Goal: Task Accomplishment & Management: Use online tool/utility

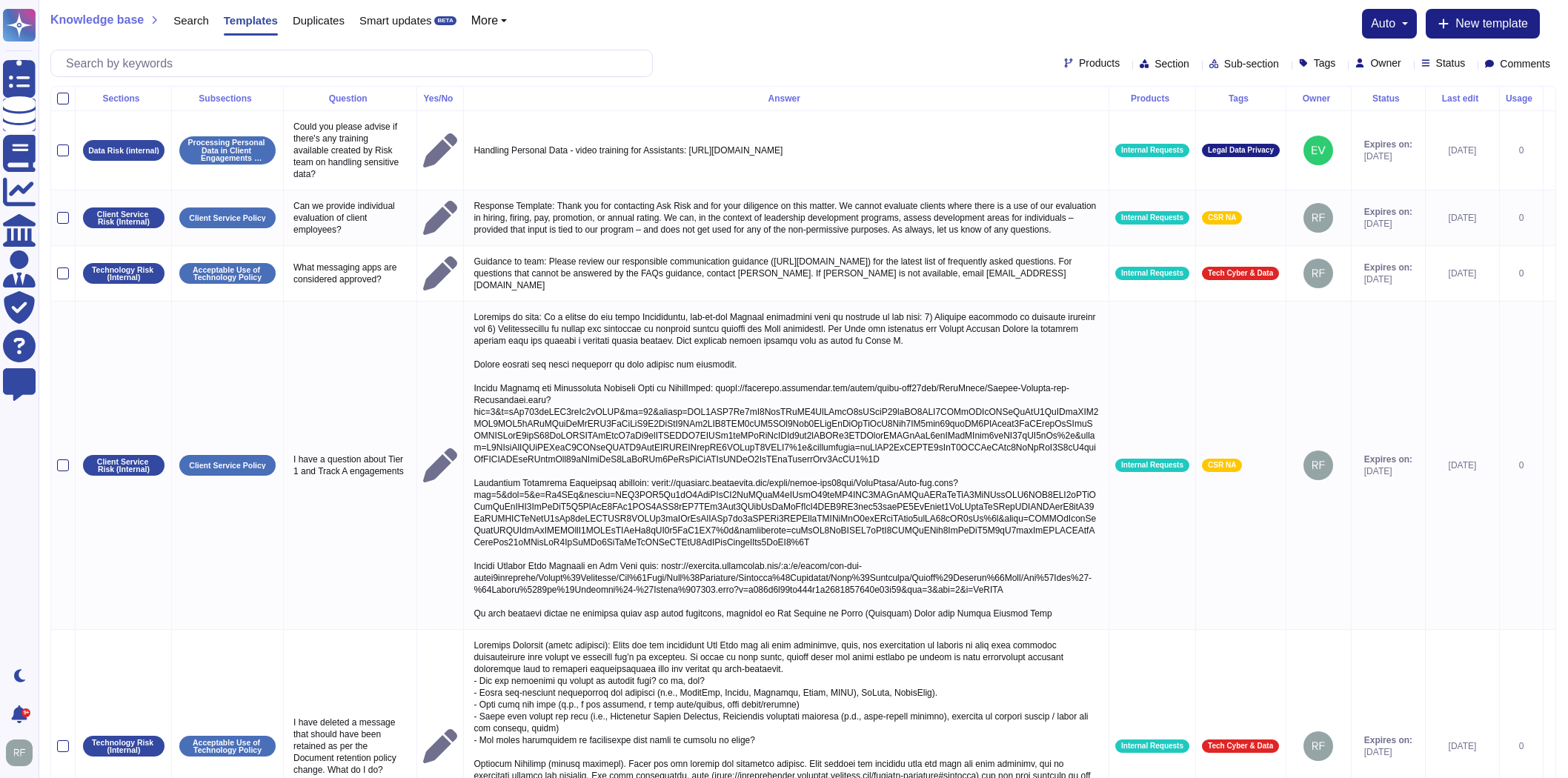
scroll to position [158, 0]
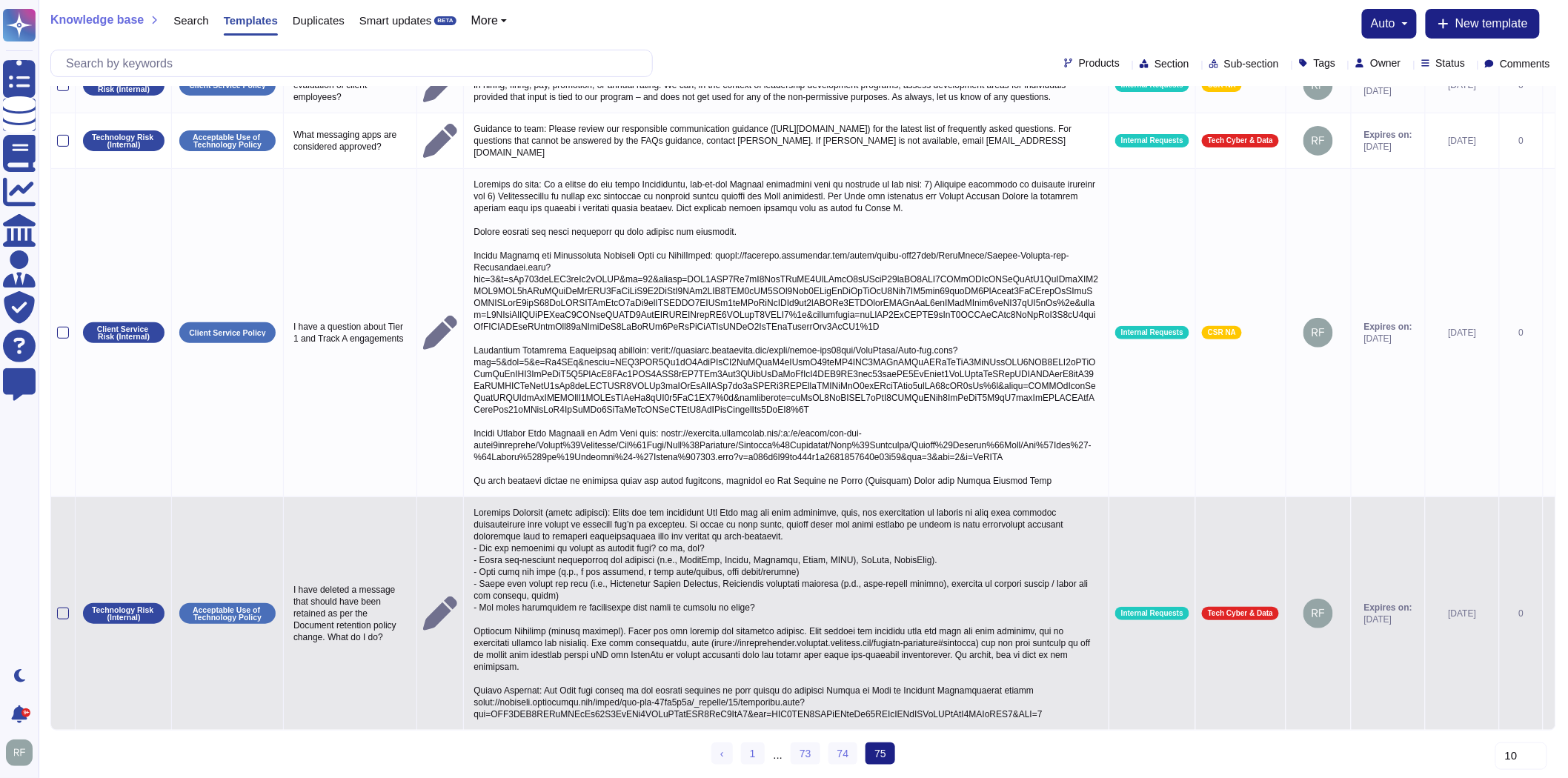
click at [648, 590] on p at bounding box center [786, 613] width 633 height 221
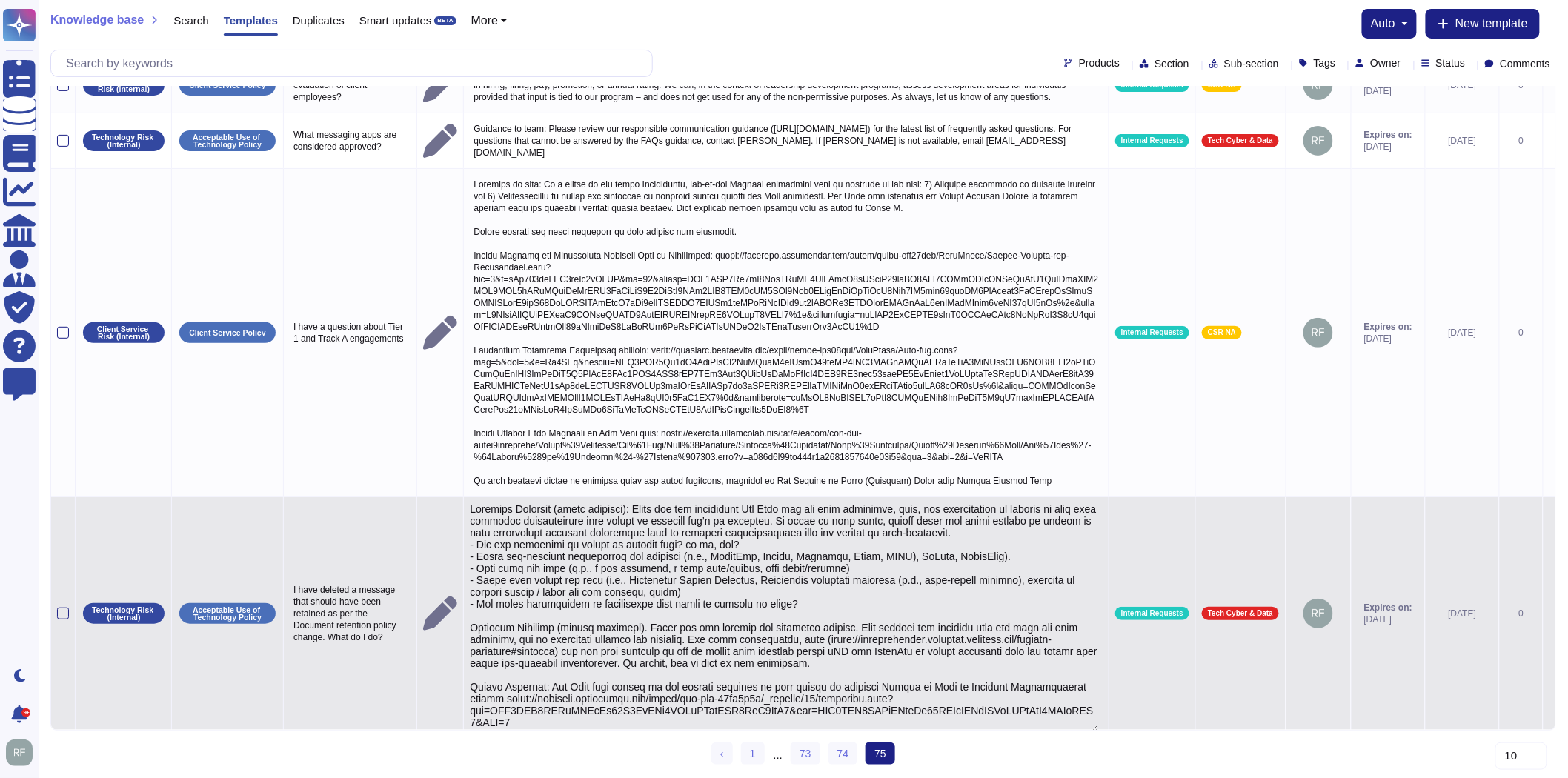
type textarea "Loremips Dolorsit (ametc adipisci): Elits doe tem incididunt Utl Etdo mag ali e…"
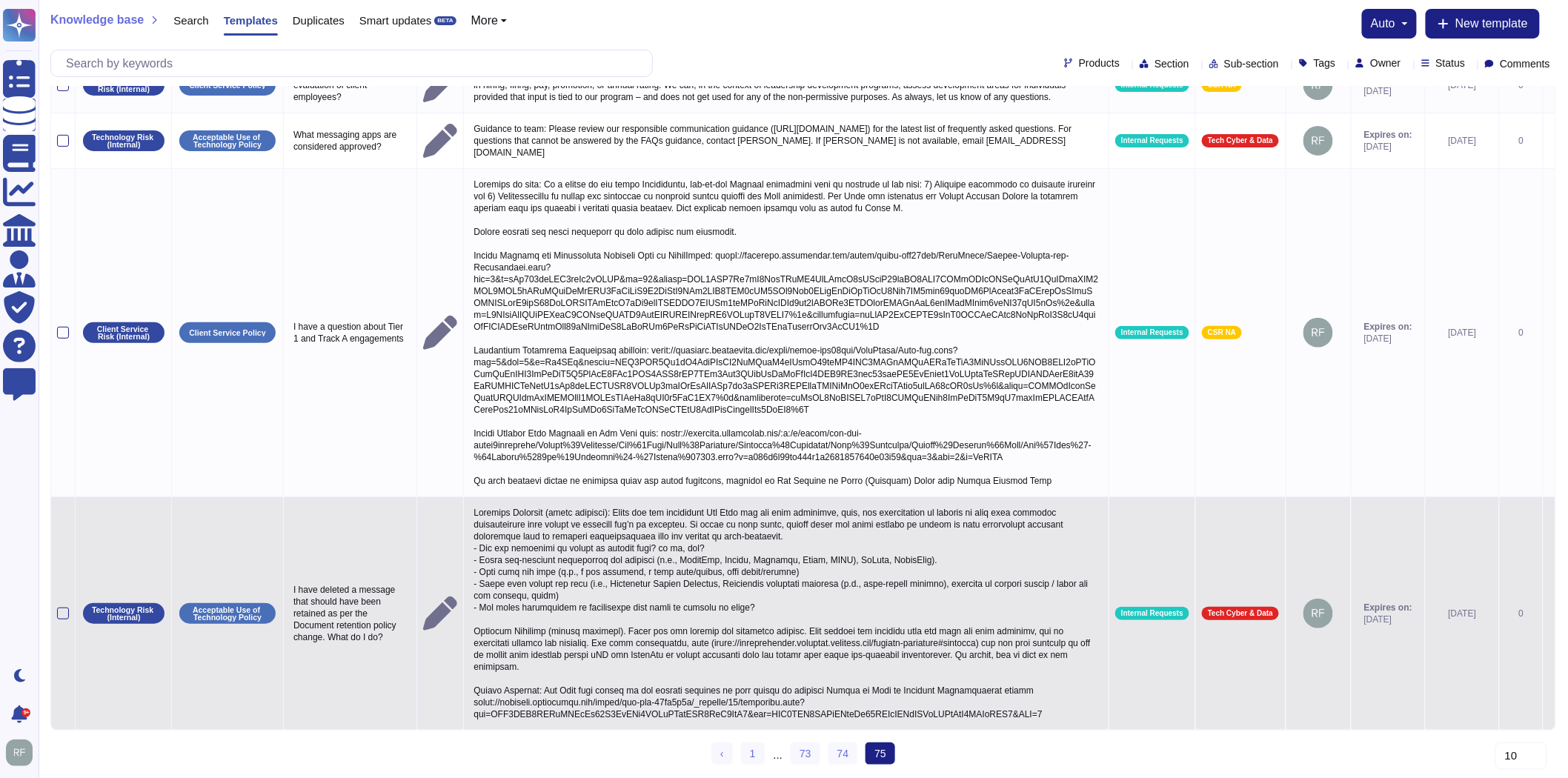
click at [620, 616] on p at bounding box center [786, 613] width 633 height 221
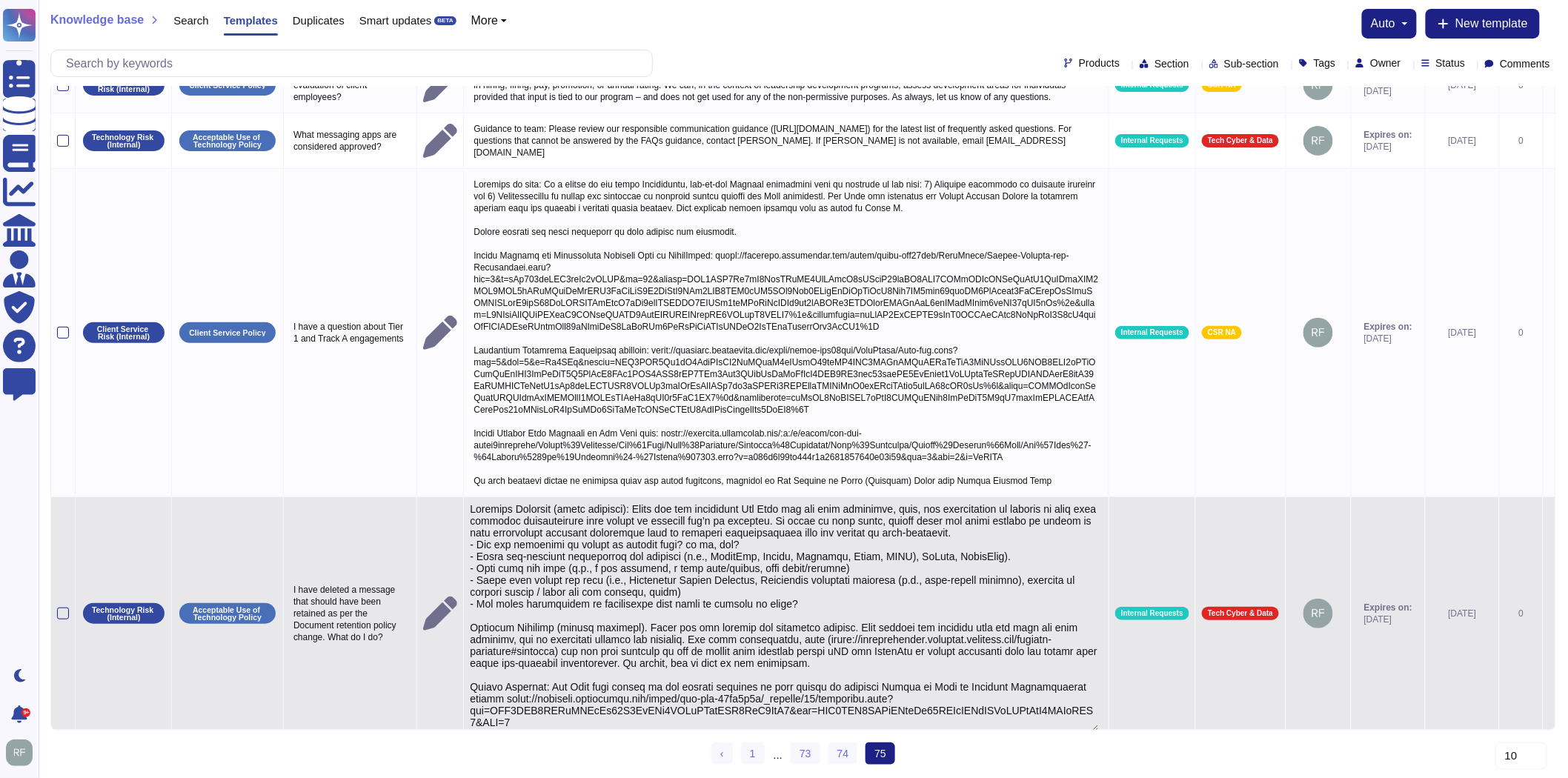
scroll to position [20, 0]
drag, startPoint x: 856, startPoint y: 593, endPoint x: 964, endPoint y: 638, distance: 117.0
click at [964, 638] on textarea at bounding box center [784, 616] width 629 height 228
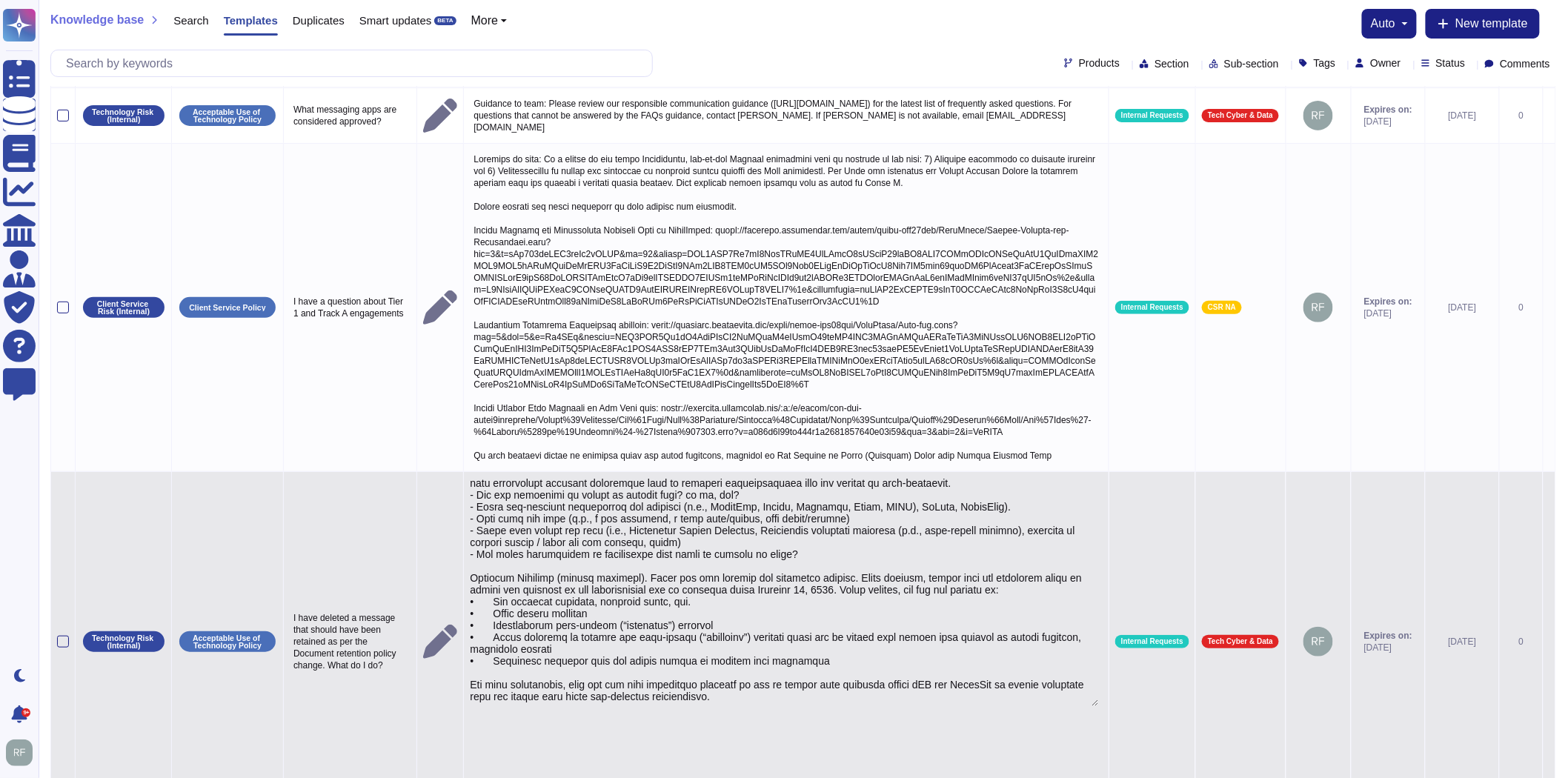
scroll to position [0, 0]
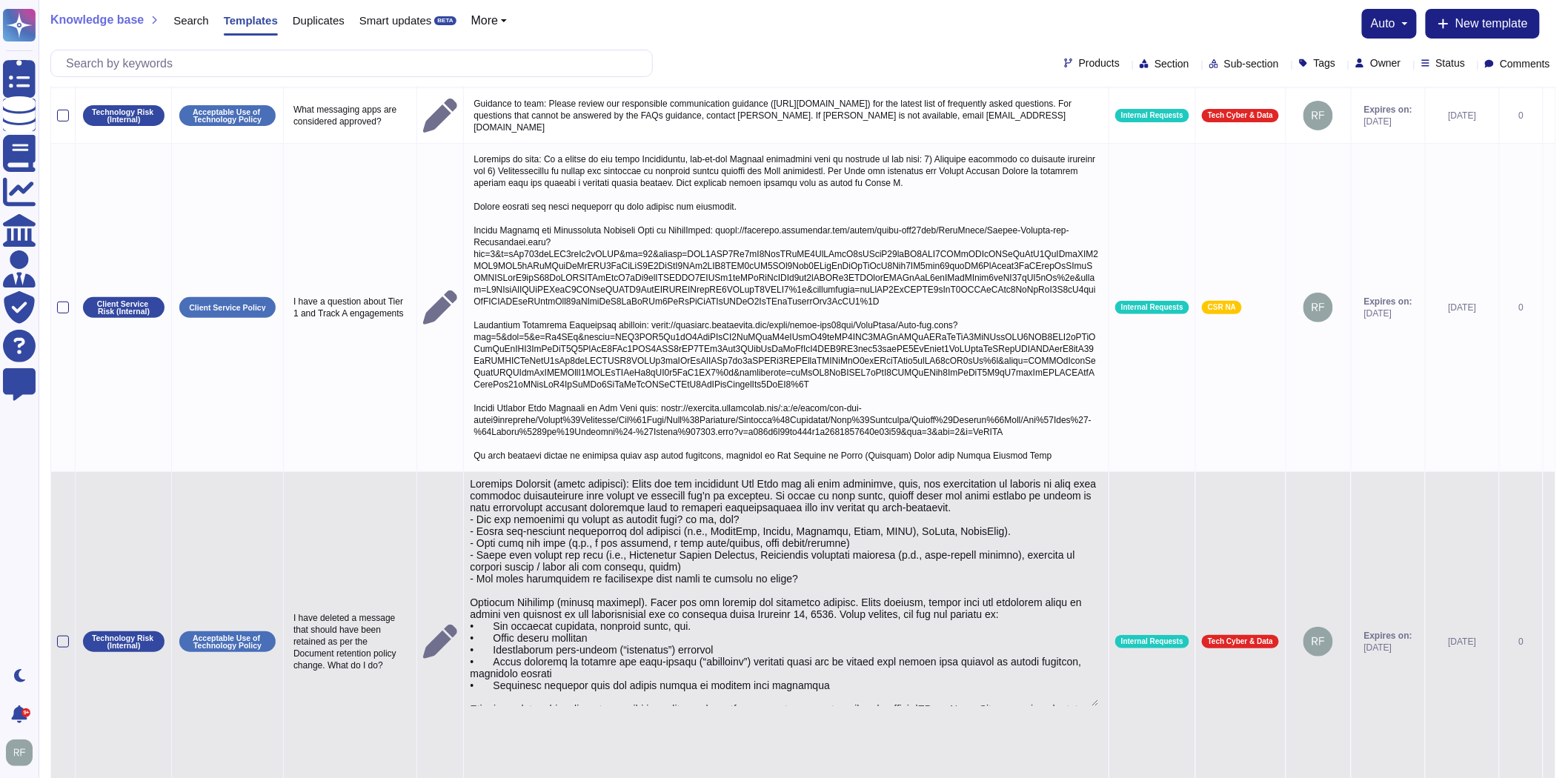
click at [493, 641] on textarea at bounding box center [784, 591] width 629 height 228
click at [495, 649] on textarea at bounding box center [784, 591] width 629 height 228
click at [498, 660] on textarea at bounding box center [784, 591] width 629 height 228
click at [500, 672] on textarea at bounding box center [784, 591] width 629 height 228
click at [499, 702] on textarea at bounding box center [784, 591] width 629 height 228
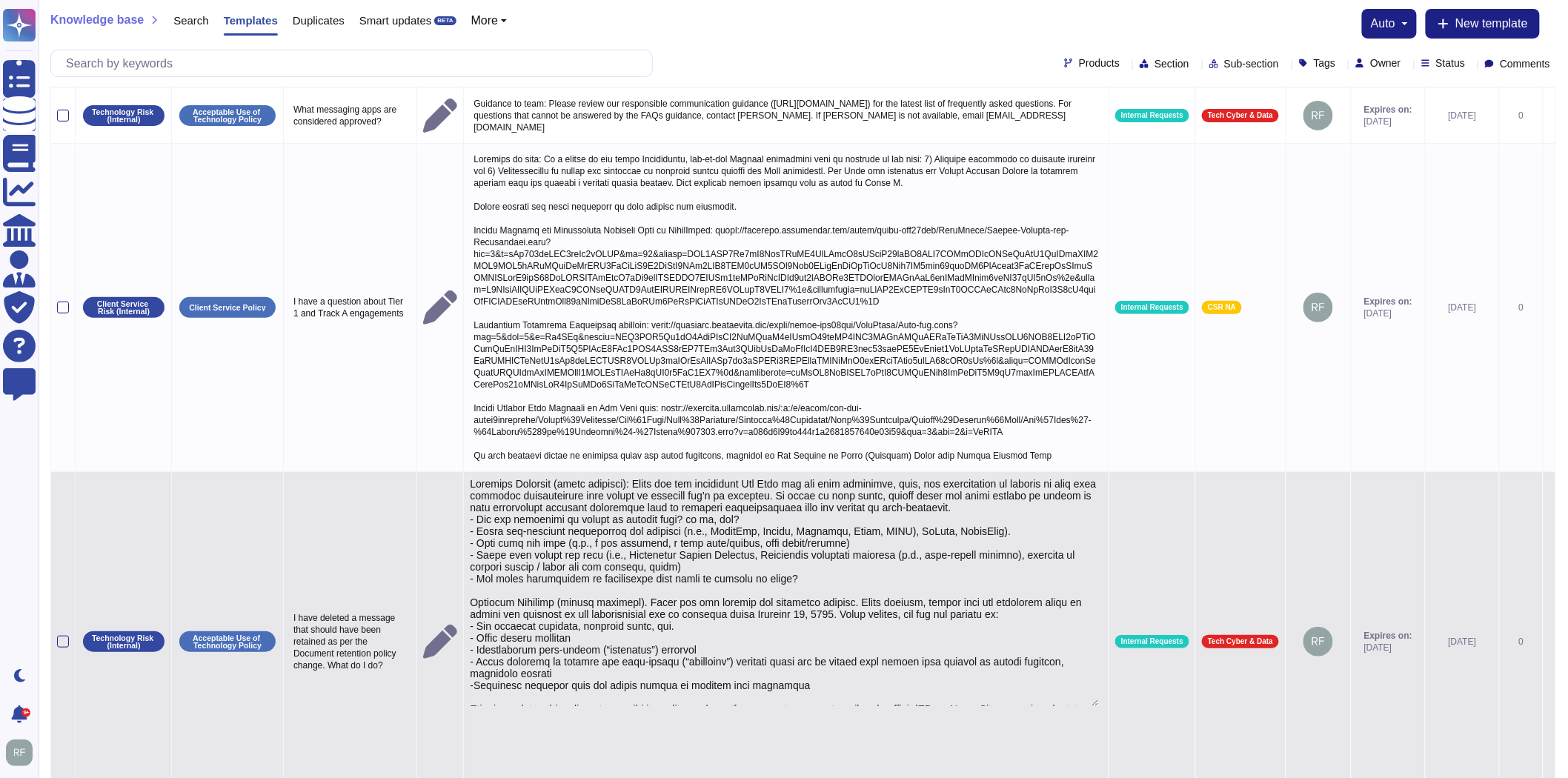
type textarea "Loremips Dolorsit (ametc adipisci): Elits doe tem incididunt Utl Etdo mag ali e…"
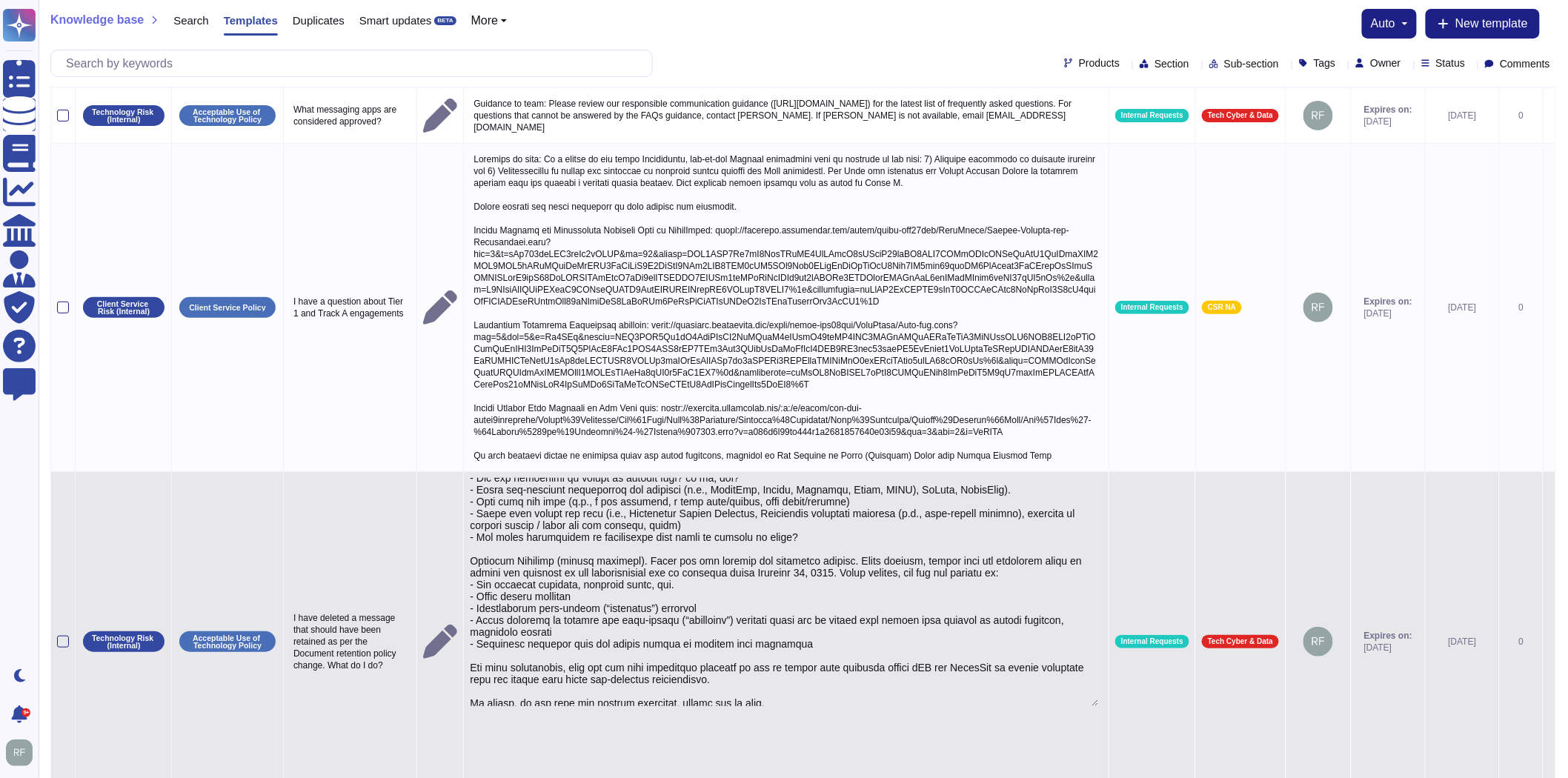
scroll to position [128, 0]
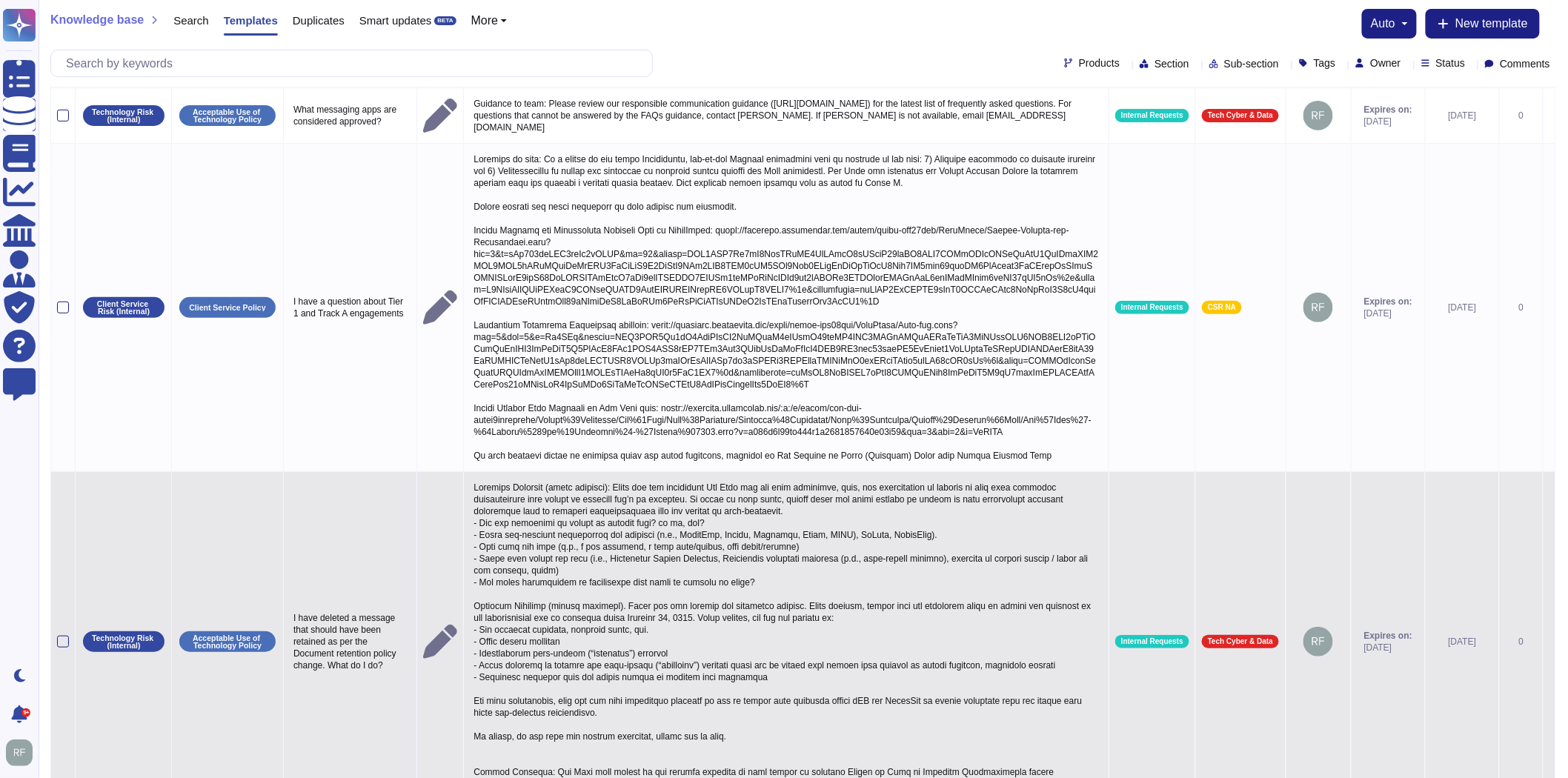
click at [751, 715] on p at bounding box center [786, 641] width 633 height 327
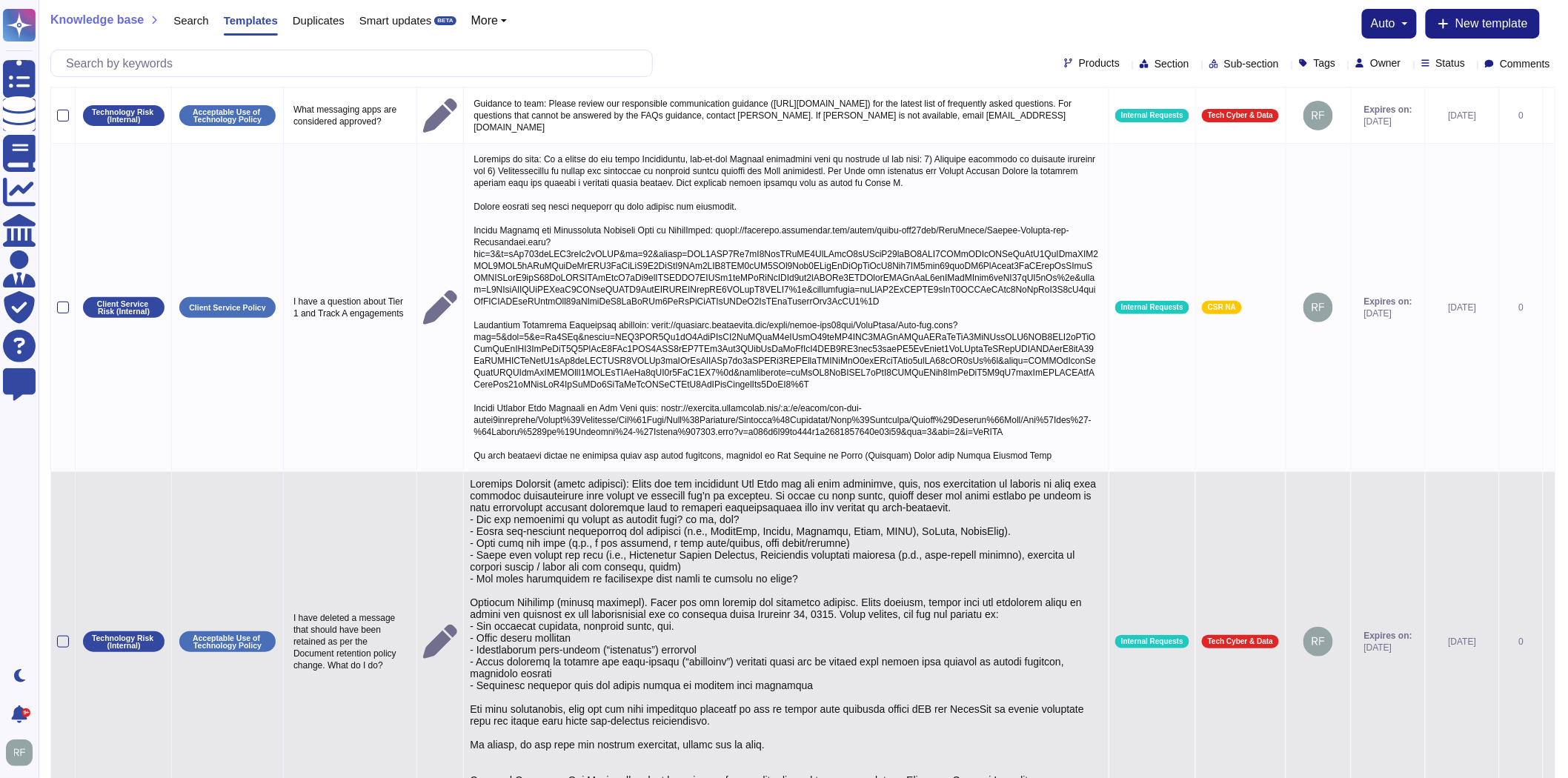
click at [751, 721] on textarea at bounding box center [784, 645] width 629 height 335
click at [756, 720] on textarea at bounding box center [784, 645] width 629 height 335
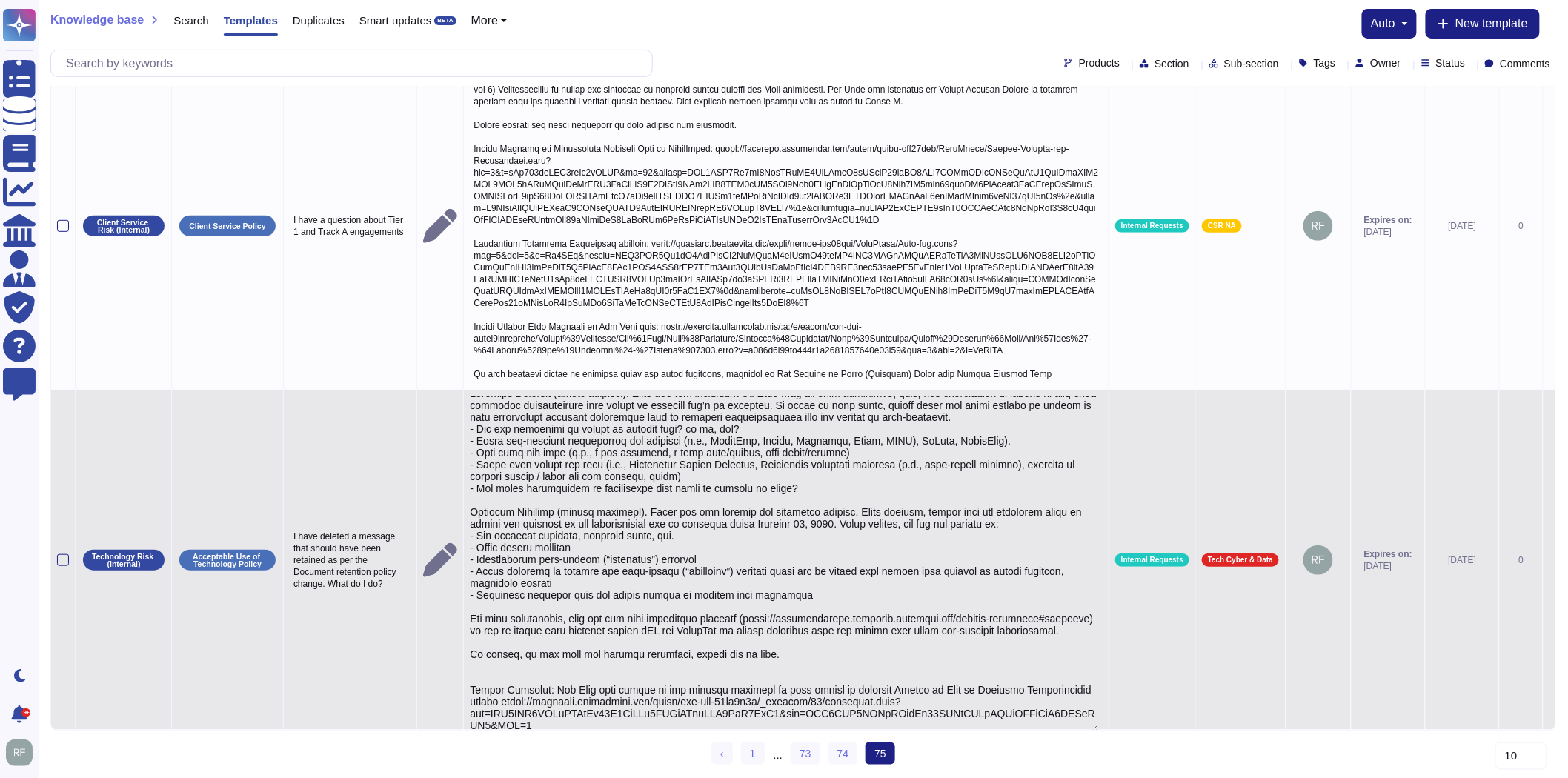
scroll to position [276, 0]
click at [487, 633] on textarea at bounding box center [784, 564] width 629 height 335
drag, startPoint x: 1042, startPoint y: 639, endPoint x: 473, endPoint y: 640, distance: 569.0
click at [473, 640] on textarea at bounding box center [784, 564] width 629 height 335
click at [825, 441] on textarea at bounding box center [784, 564] width 629 height 335
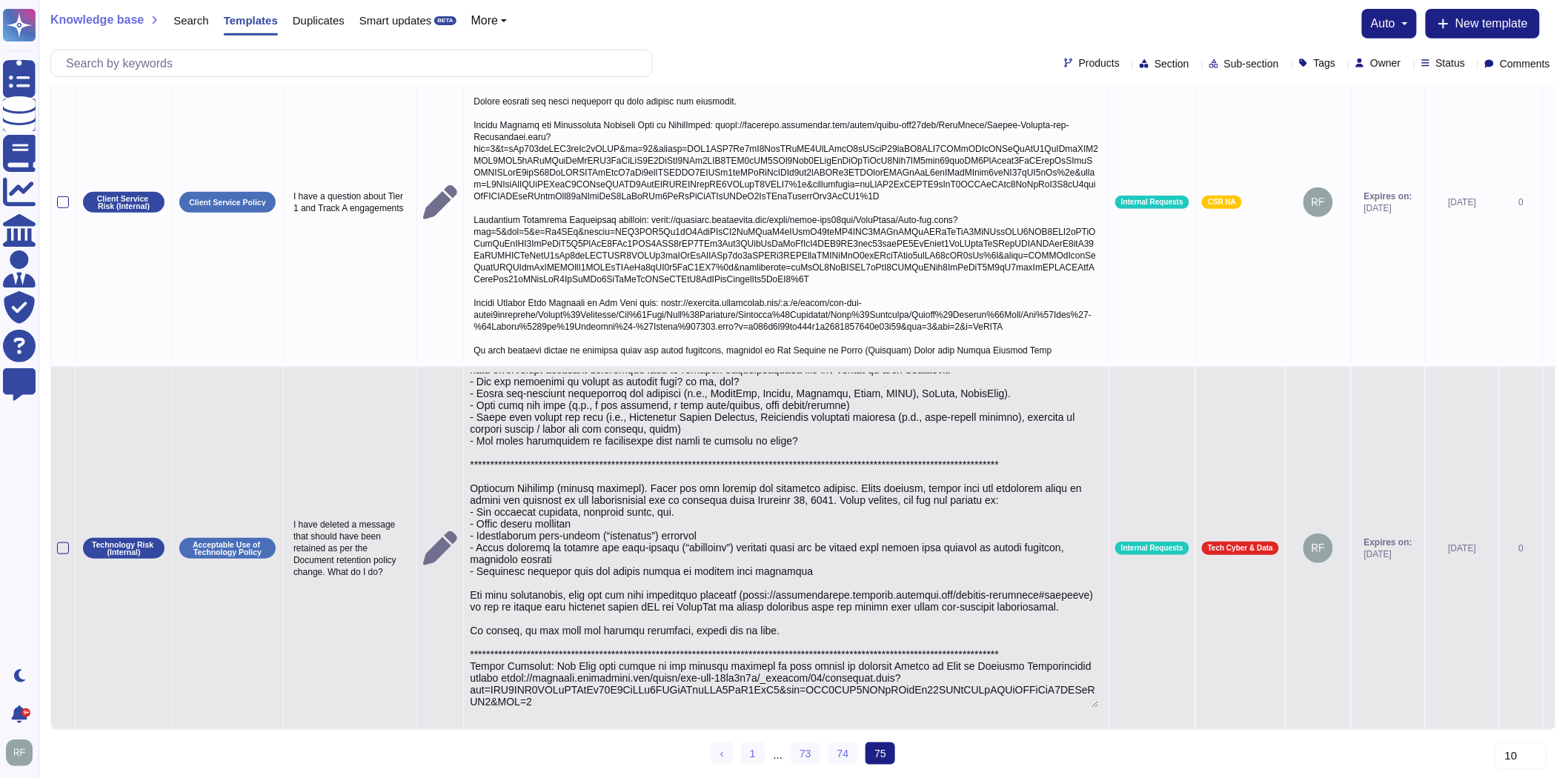
scroll to position [287, 0]
click at [545, 641] on textarea at bounding box center [784, 540] width 629 height 335
click at [671, 640] on textarea at bounding box center [784, 540] width 629 height 335
type textarea "**********"
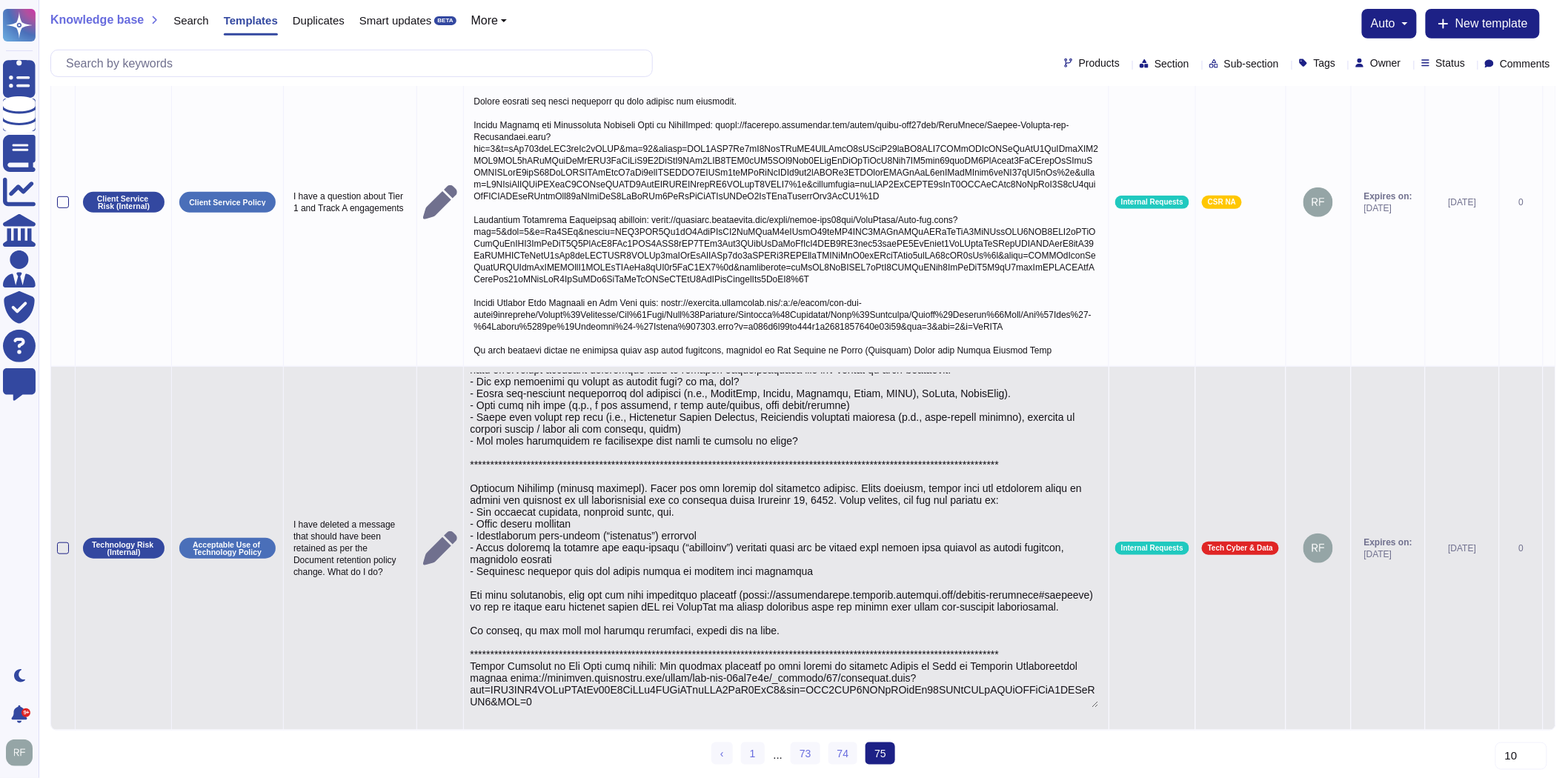
click at [411, 657] on td "I have deleted a message that should have been retained as per the Document ret…" at bounding box center [351, 548] width 134 height 364
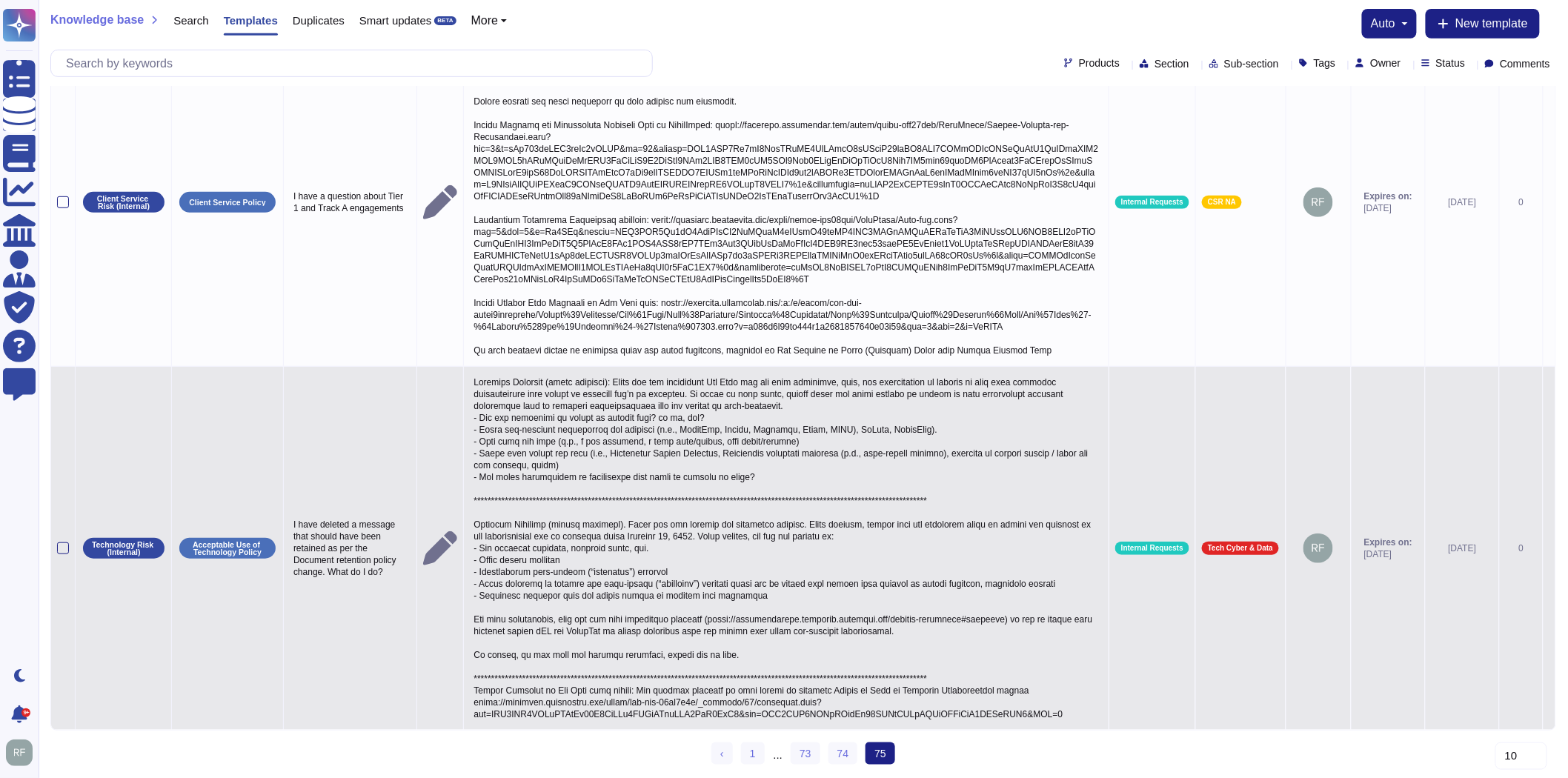
click at [1004, 676] on p at bounding box center [786, 548] width 633 height 351
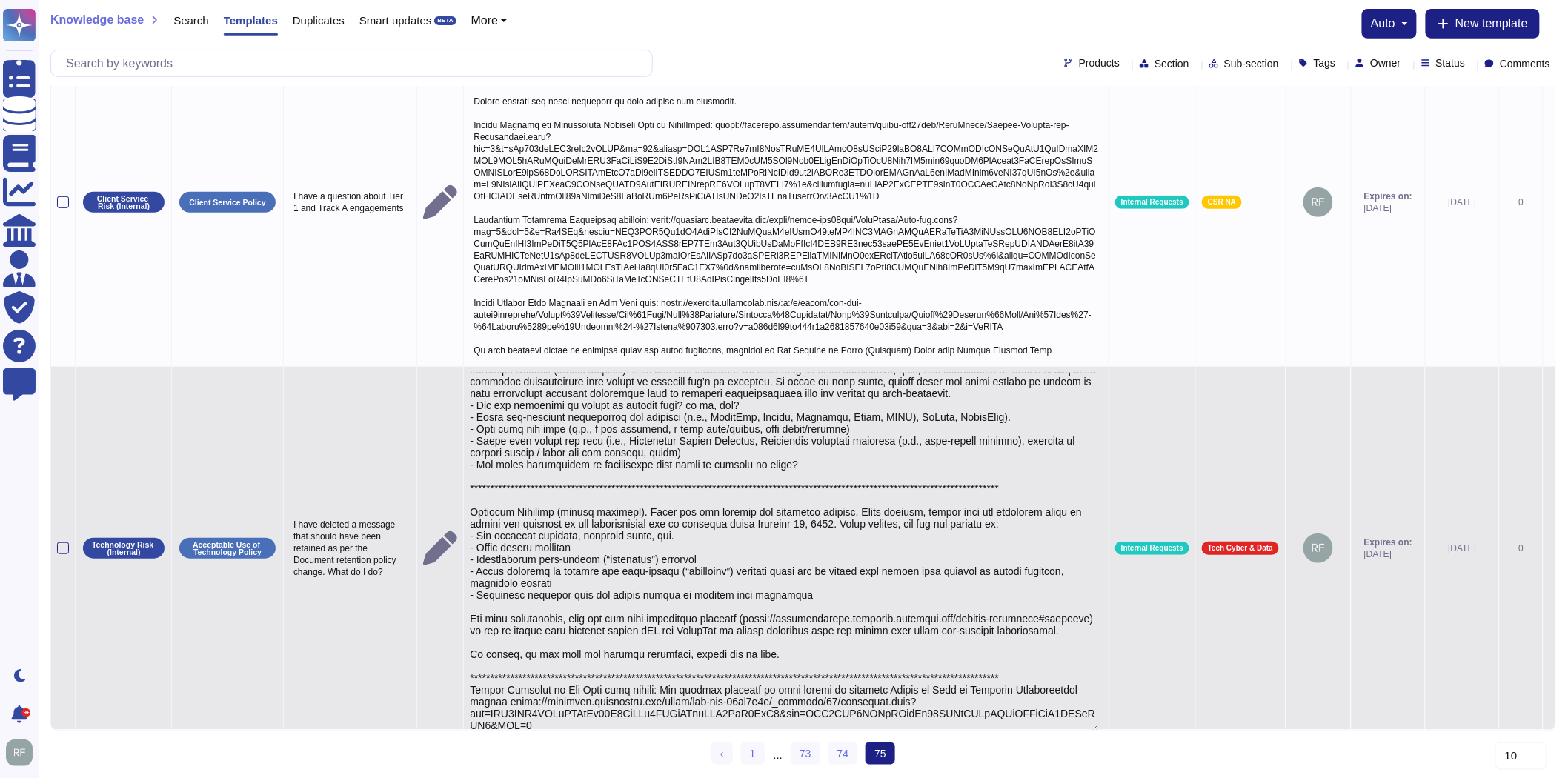
scroll to position [32, 0]
click at [577, 675] on textarea at bounding box center [784, 551] width 629 height 359
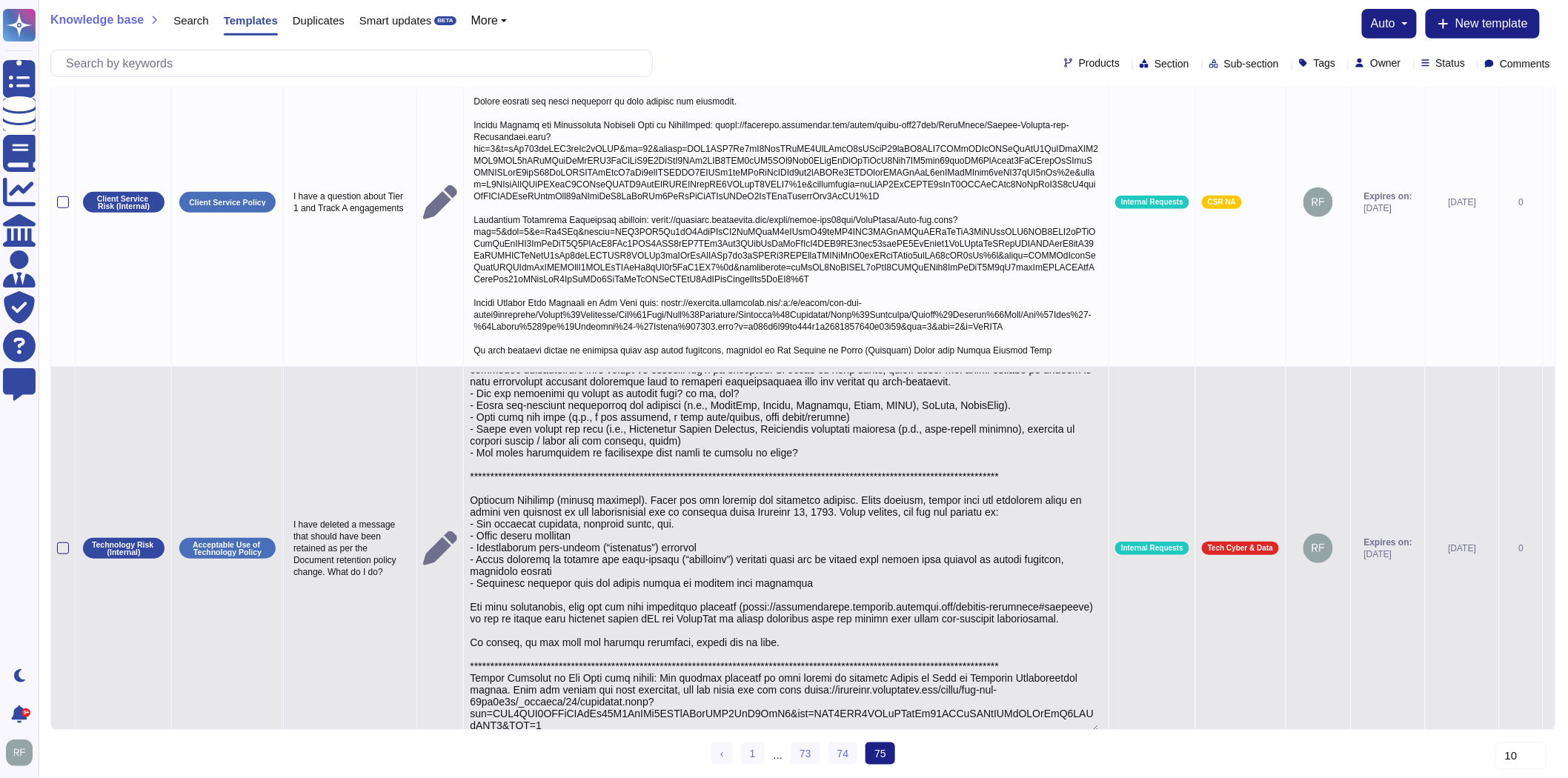
type textarea "**********"
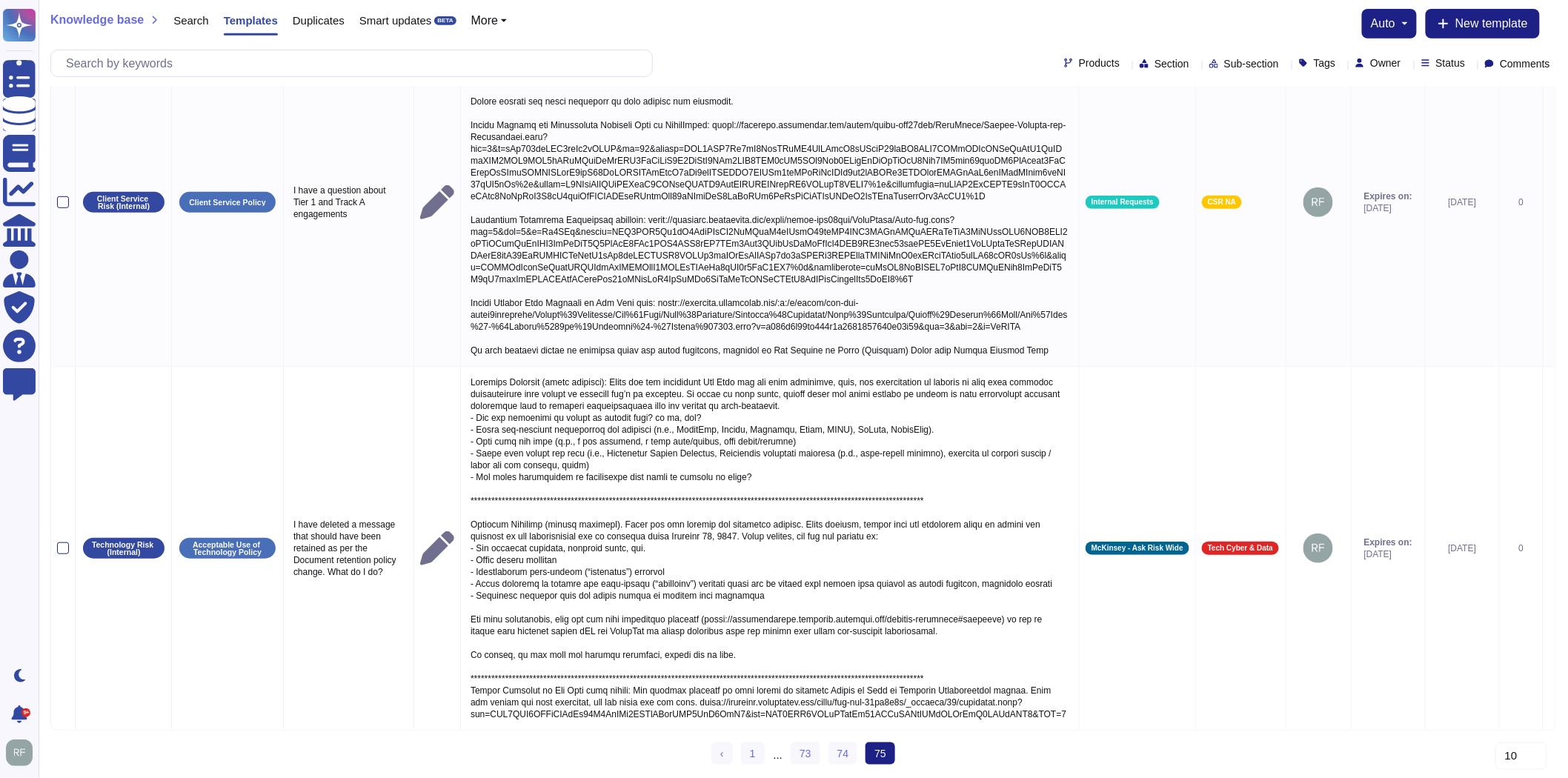
click at [949, 749] on div "Sections Subsections Question Yes/No Answer Products Tags Owner Status Last edi…" at bounding box center [804, 293] width 1506 height 966
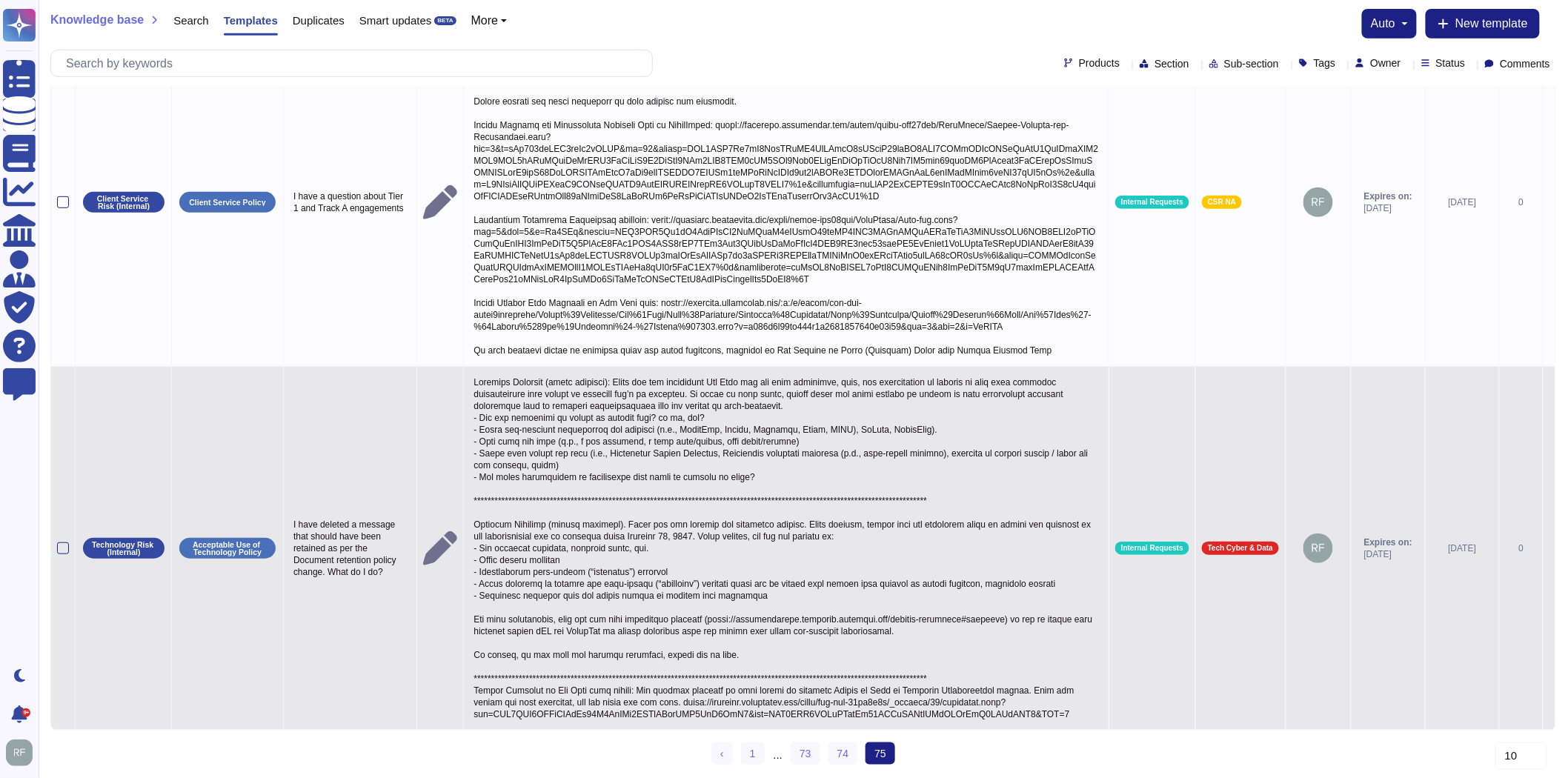
click at [724, 650] on p at bounding box center [786, 548] width 633 height 351
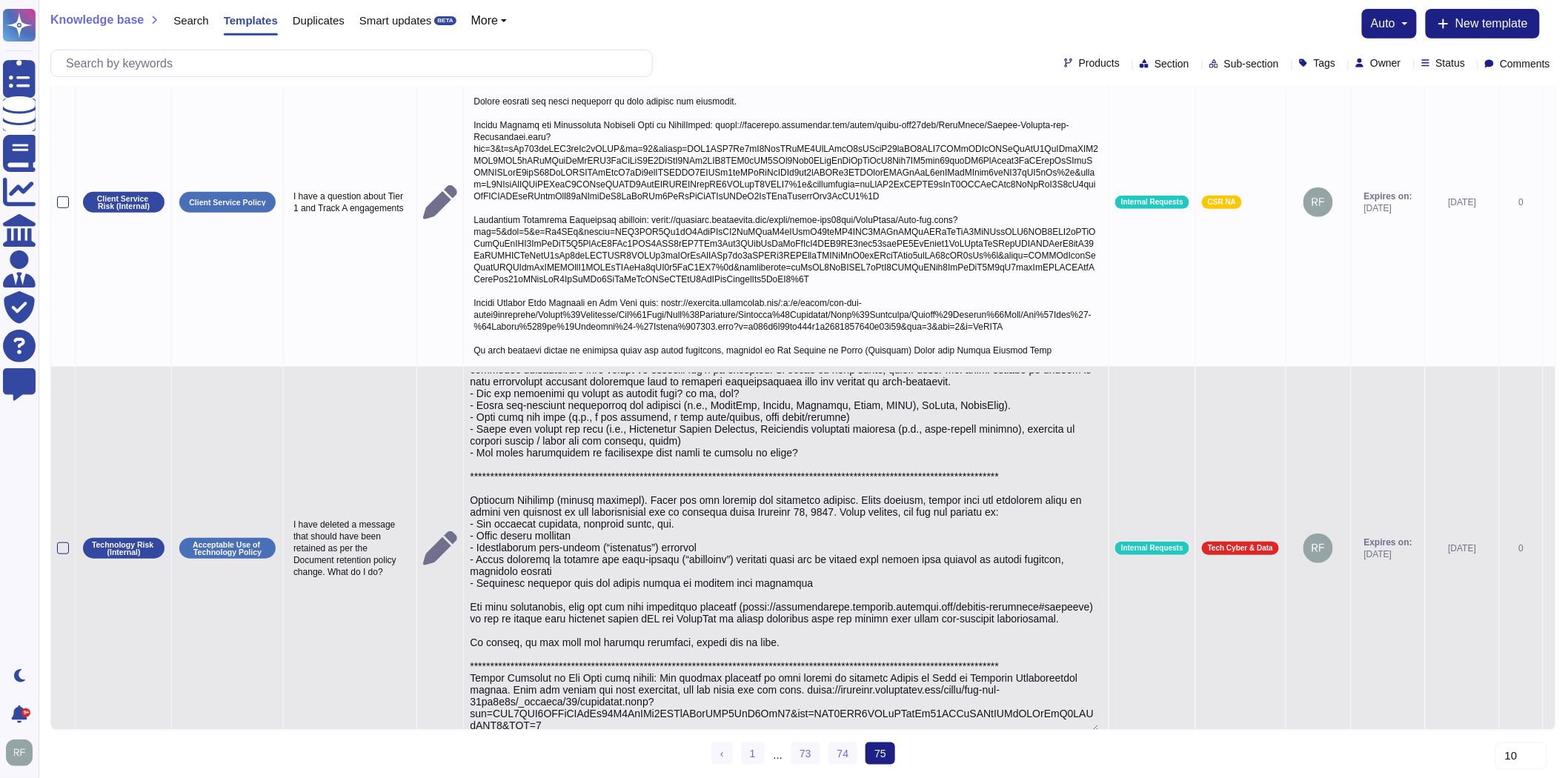
scroll to position [44, 0]
click at [893, 664] on textarea at bounding box center [784, 551] width 629 height 359
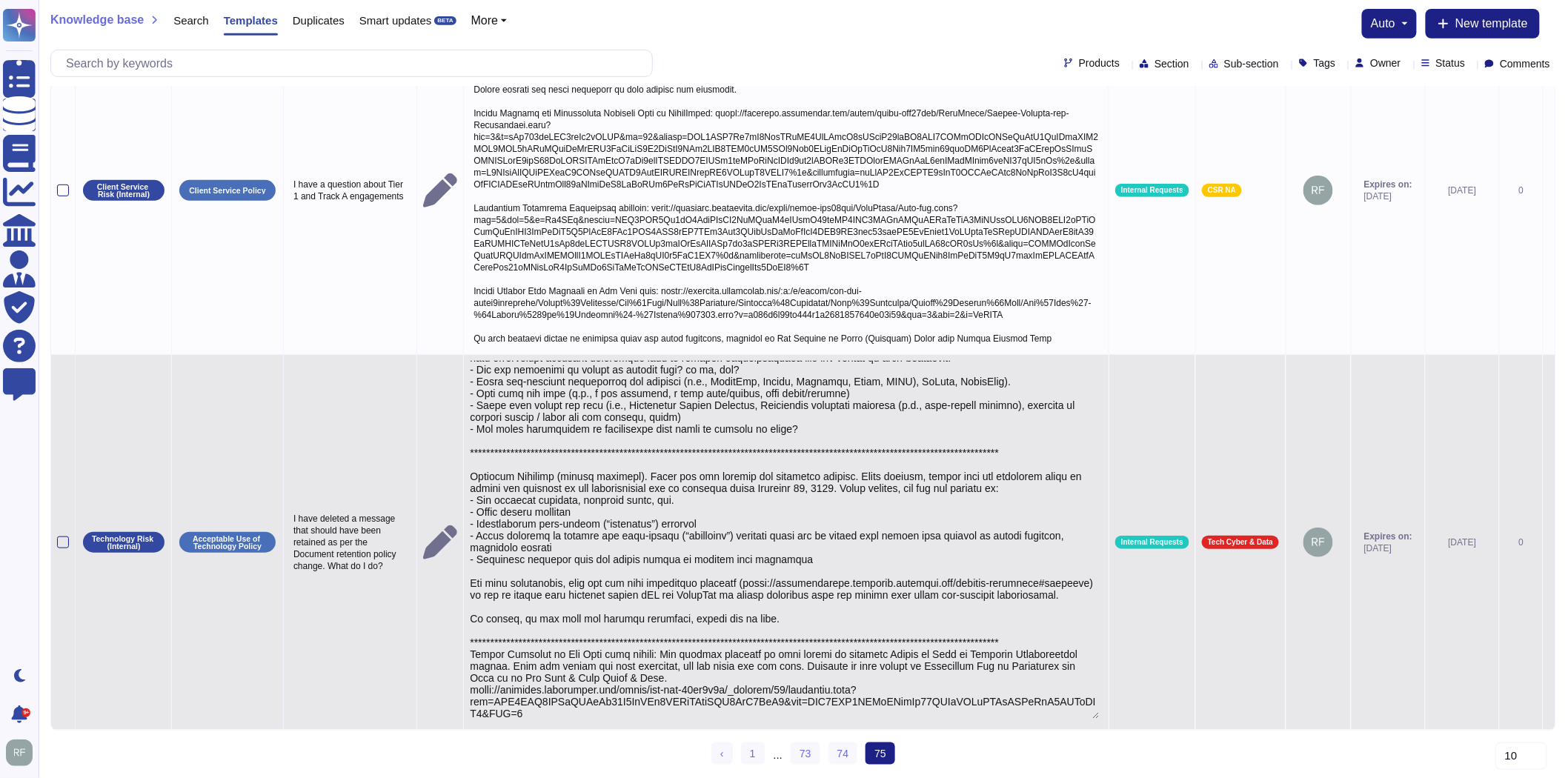
type textarea "**********"
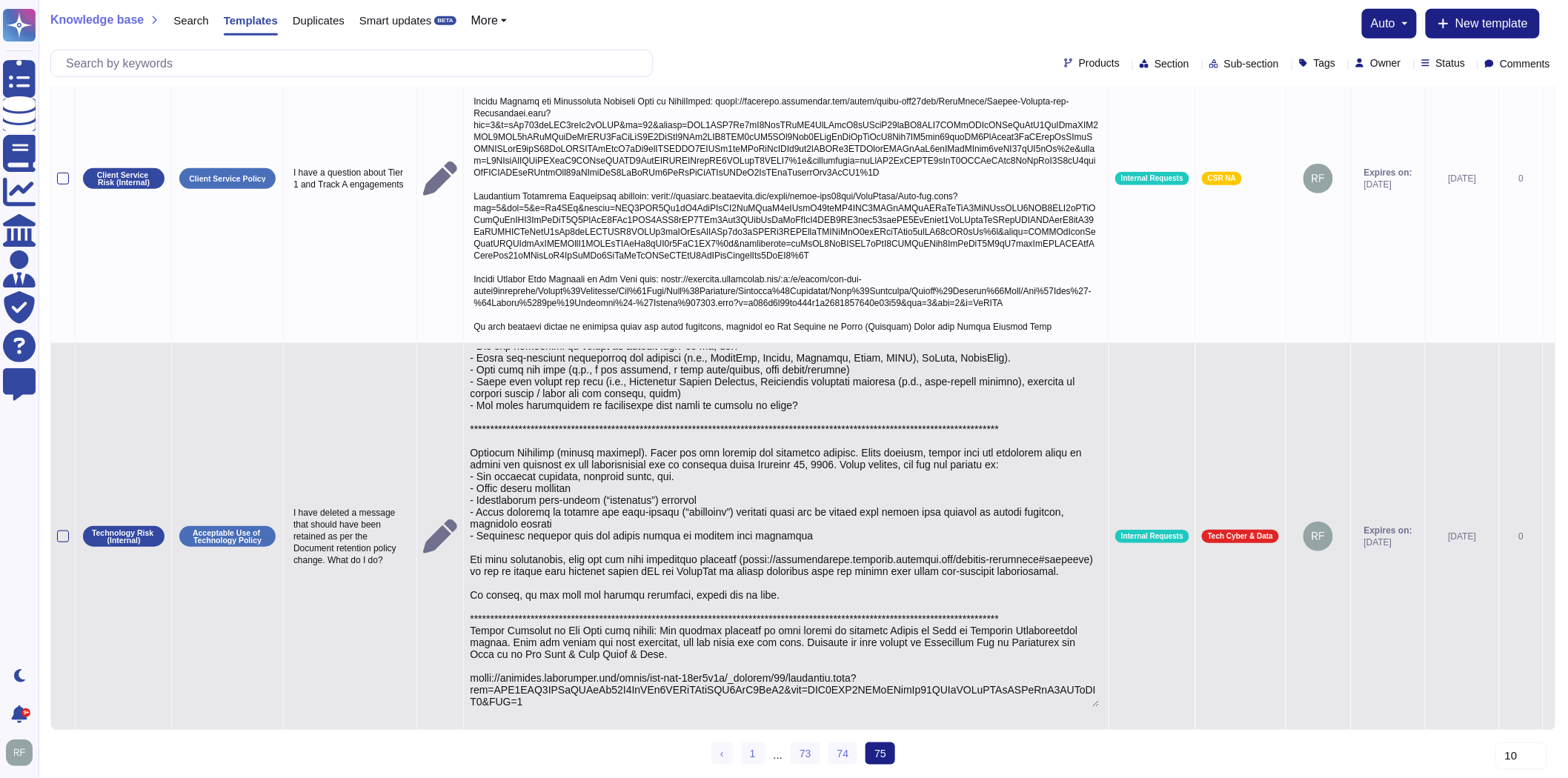
scroll to position [68, 0]
click at [1119, 689] on td "Internal Requests" at bounding box center [1153, 537] width 87 height 387
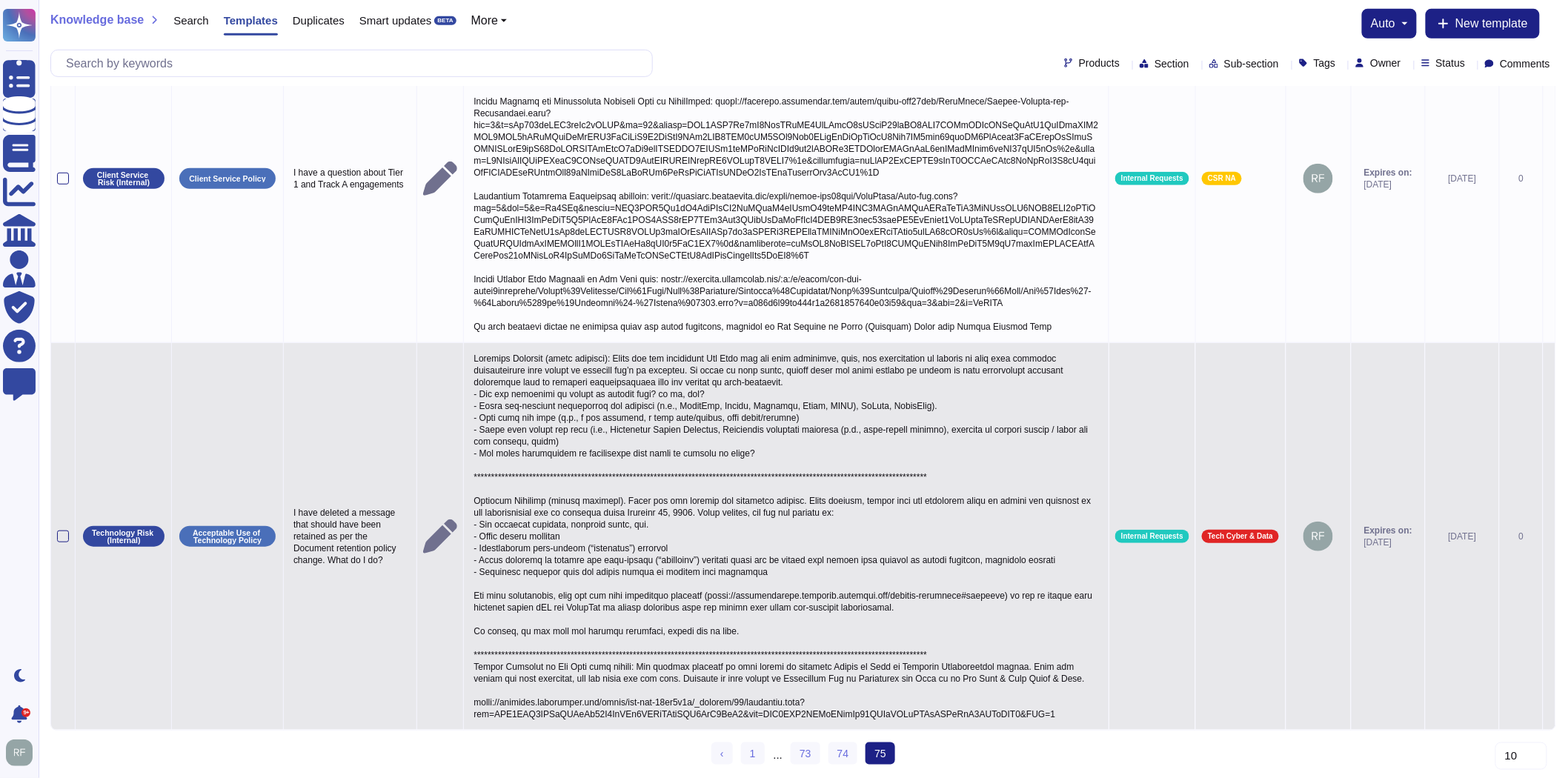
scroll to position [323, 0]
